Goal: Task Accomplishment & Management: Complete application form

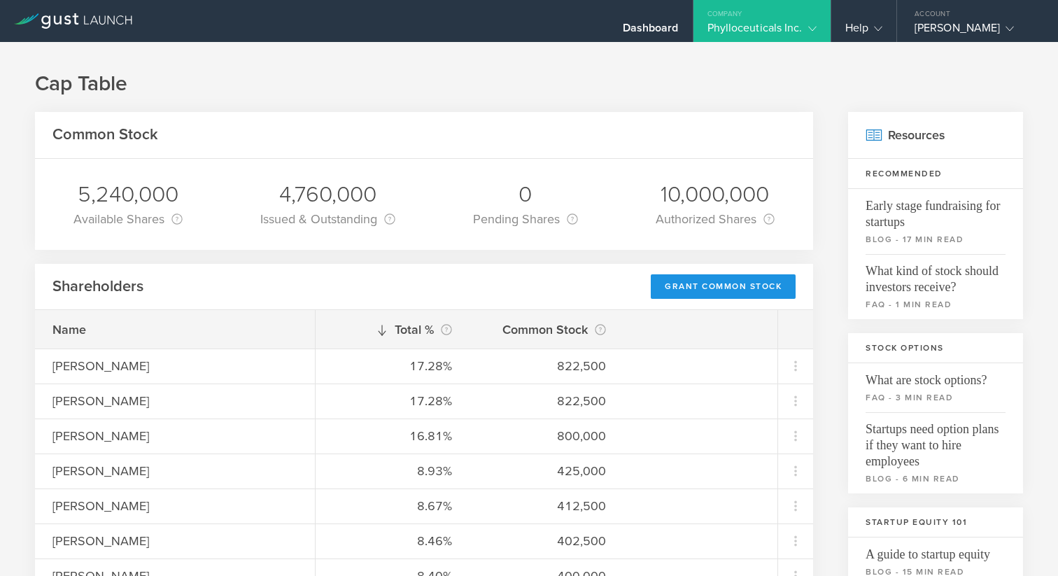
click at [707, 285] on div "Grant Common Stock" at bounding box center [723, 286] width 145 height 24
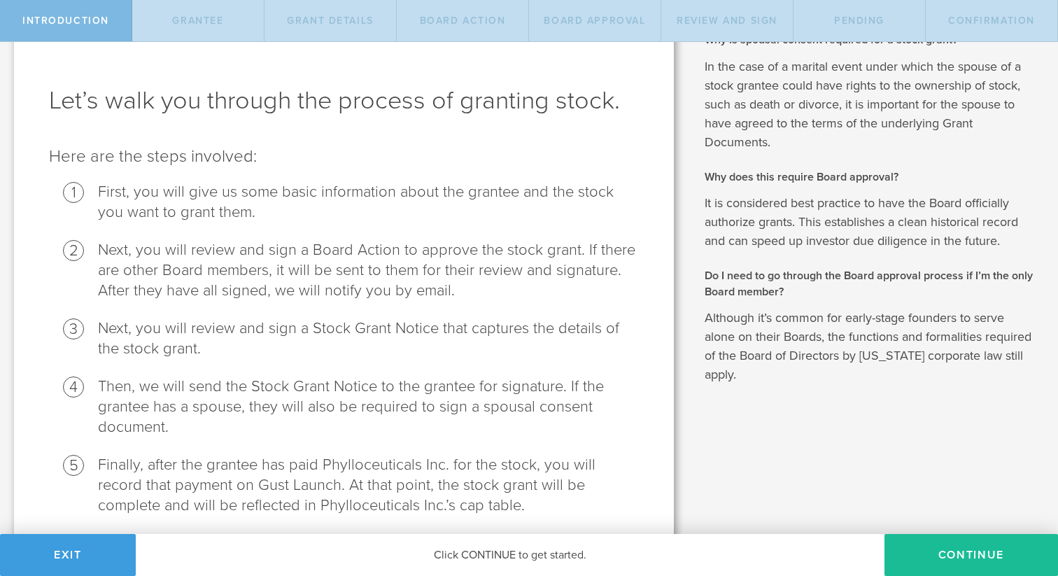
scroll to position [93, 0]
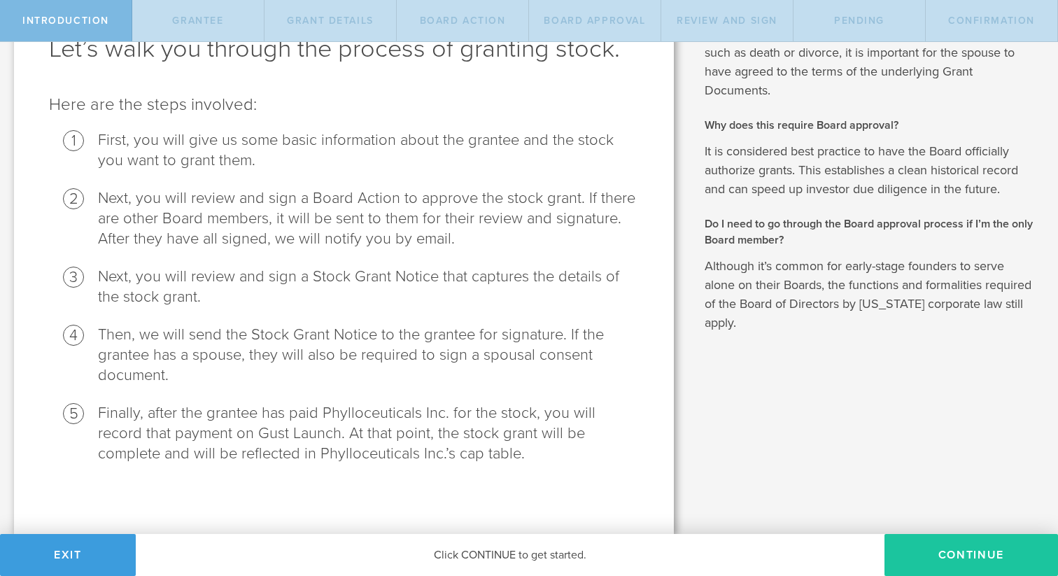
click at [943, 557] on button "Continue" at bounding box center [971, 555] width 174 height 42
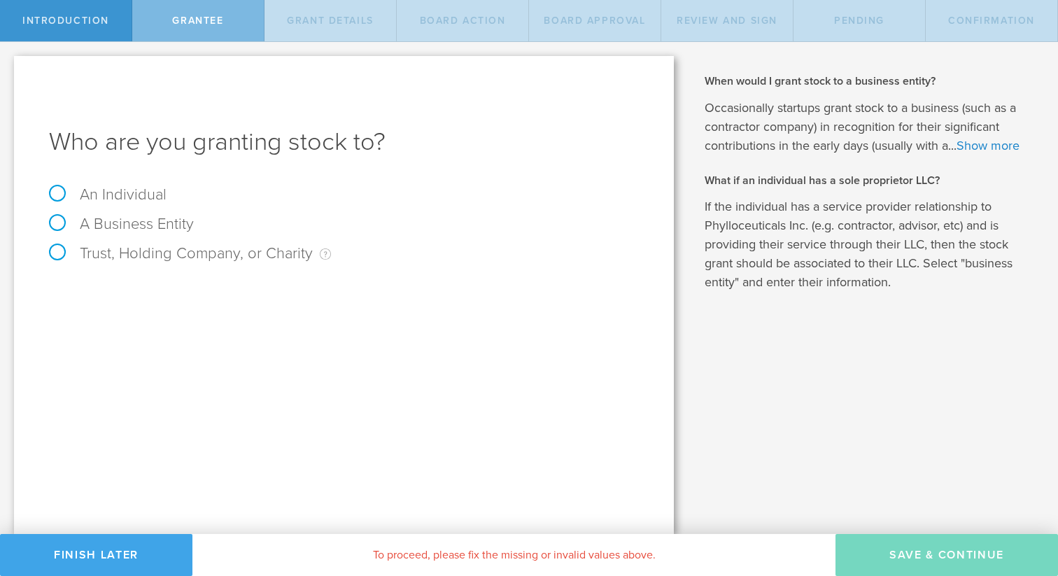
click at [106, 558] on button "Finish Later" at bounding box center [96, 555] width 192 height 42
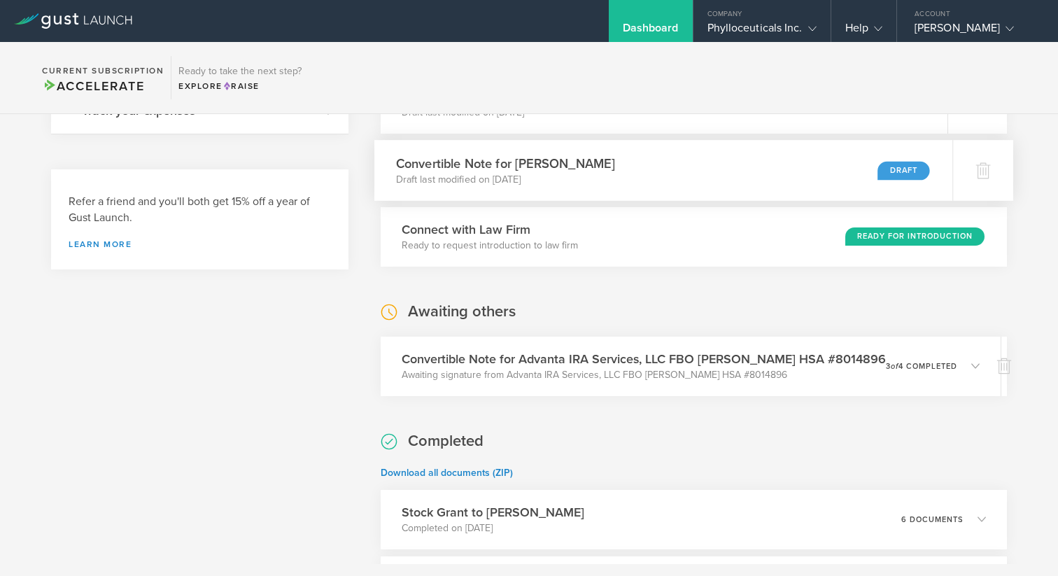
scroll to position [390, 0]
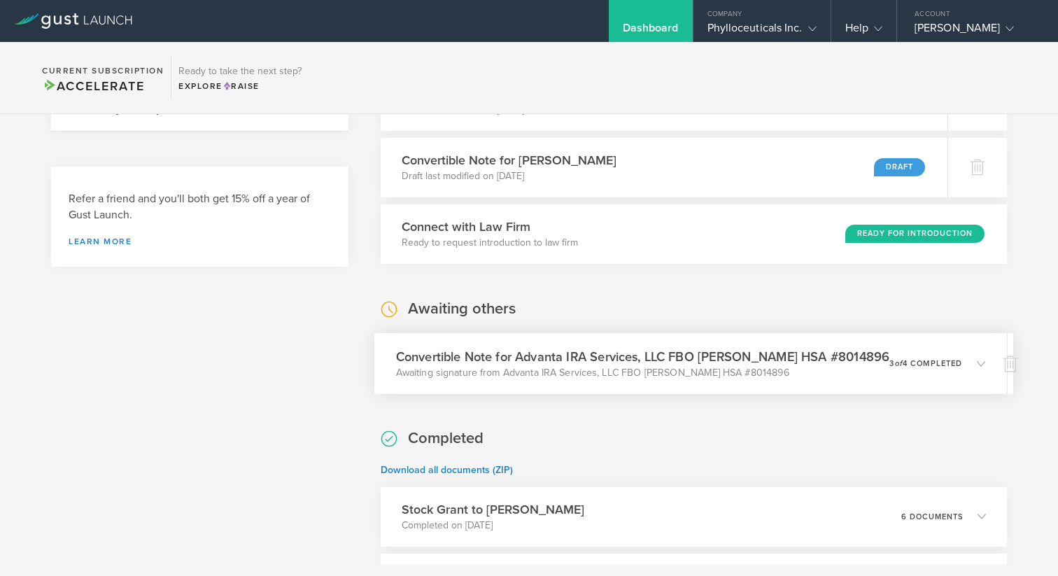
click at [589, 363] on h3 "Convertible Note for Advanta IRA Services, LLC FBO David W. Shenberger HSA #801…" at bounding box center [642, 356] width 494 height 19
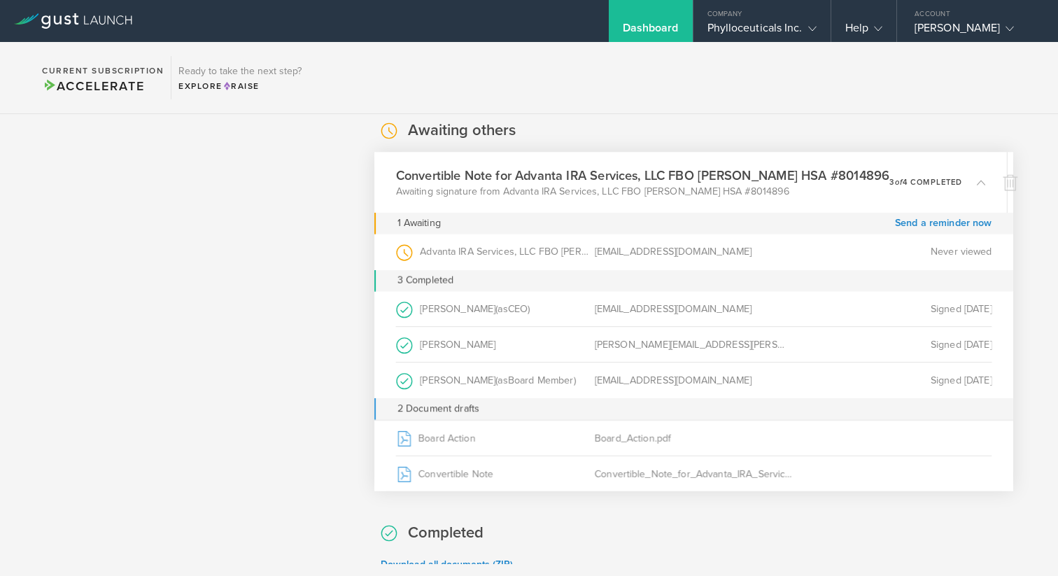
scroll to position [569, 0]
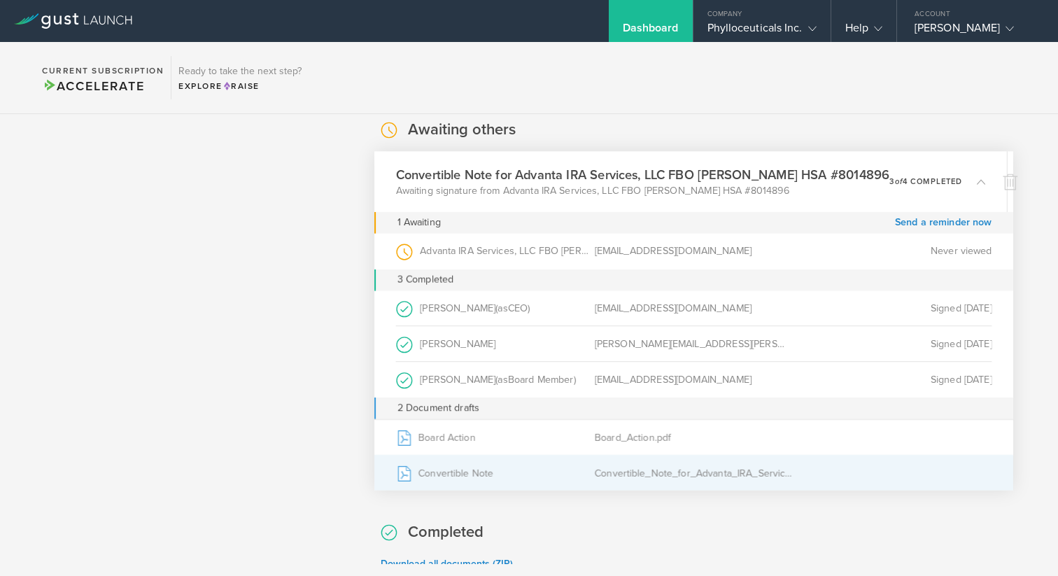
click at [635, 463] on div "Convertible_Note_for_Advanta_IRA_Services_LLC_FBO_David_W_Shenberger_HSA_#80148…" at bounding box center [693, 472] width 199 height 35
